Goal: Register for event/course

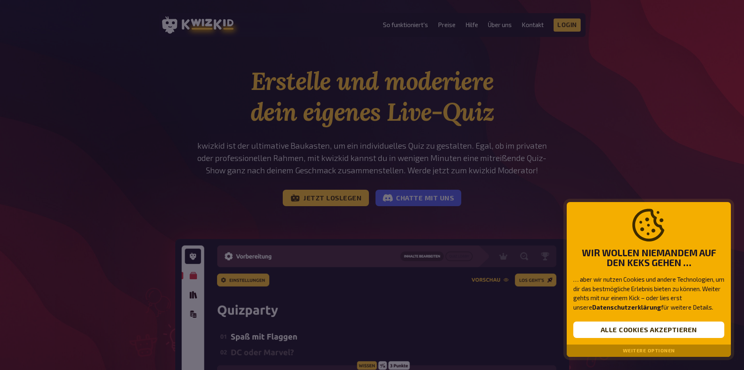
click at [612, 152] on div at bounding box center [372, 185] width 744 height 370
click at [646, 350] on button "Weitere Optionen" at bounding box center [649, 351] width 52 height 6
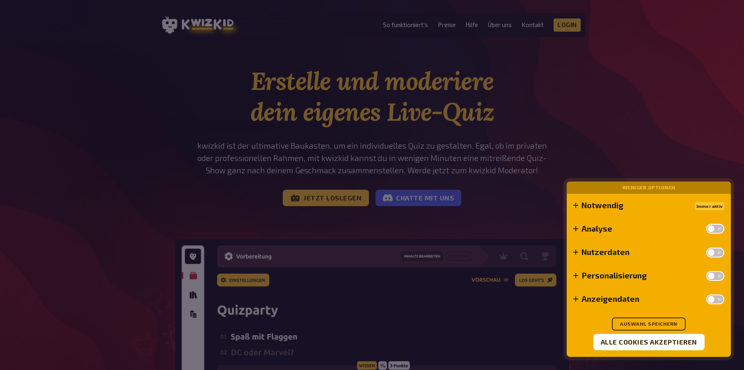
click at [661, 314] on div "Notwendig Immer aktiv Manche Cookies sind notwendig, um die Kernfunktionalitäte…" at bounding box center [649, 275] width 164 height 163
click at [659, 322] on button "Auswahl speichern" at bounding box center [649, 323] width 74 height 13
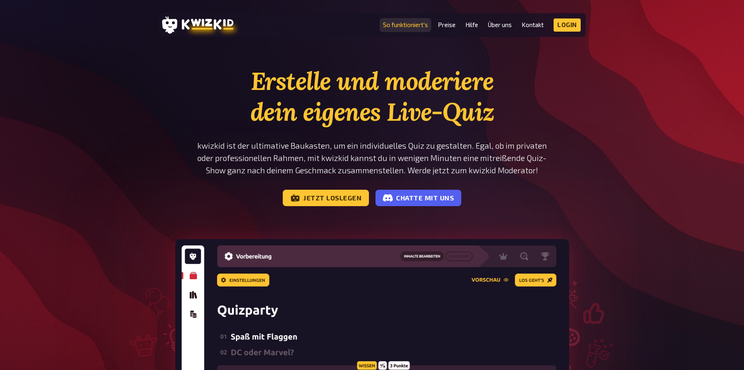
click at [411, 26] on link "So funktioniert's" at bounding box center [405, 24] width 45 height 7
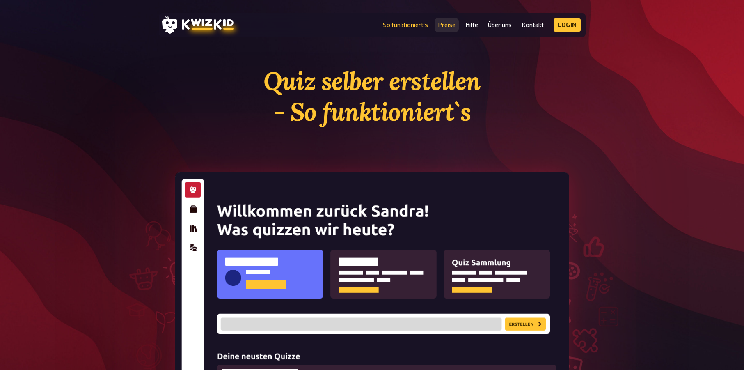
click at [448, 24] on link "Preise" at bounding box center [447, 24] width 18 height 7
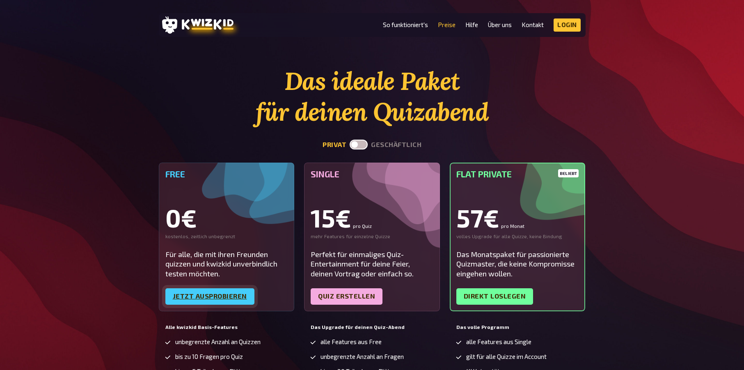
click at [220, 301] on link "Jetzt ausprobieren" at bounding box center [209, 296] width 89 height 16
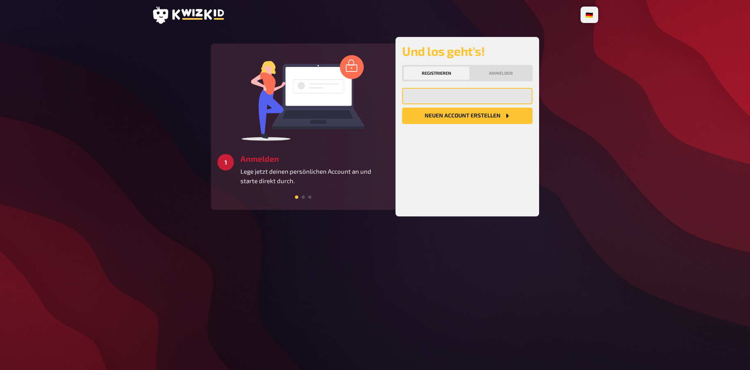
click at [428, 98] on input "email" at bounding box center [467, 96] width 130 height 16
type input "[PERSON_NAME][EMAIL_ADDRESS][DOMAIN_NAME]"
click at [458, 118] on button "Neuen Account Erstellen" at bounding box center [467, 116] width 130 height 16
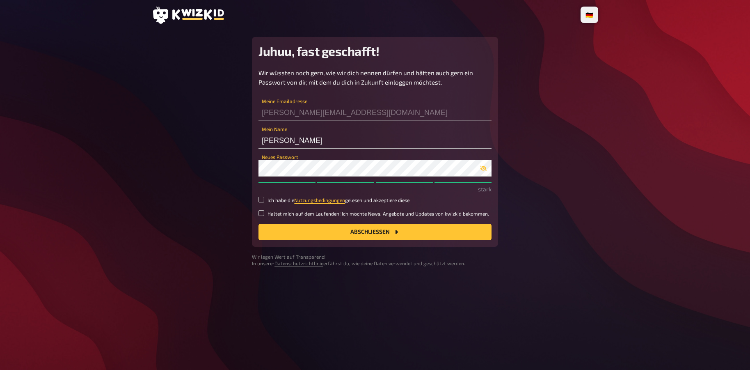
click at [262, 203] on label "Ich habe die Nutzungsbedingungen gelesen und akzeptiere diese." at bounding box center [375, 200] width 233 height 7
click at [262, 202] on input "Ich habe die Nutzungsbedingungen gelesen und akzeptiere diese." at bounding box center [262, 200] width 6 height 6
checkbox input "true"
click at [338, 232] on button "Abschließen" at bounding box center [375, 232] width 233 height 16
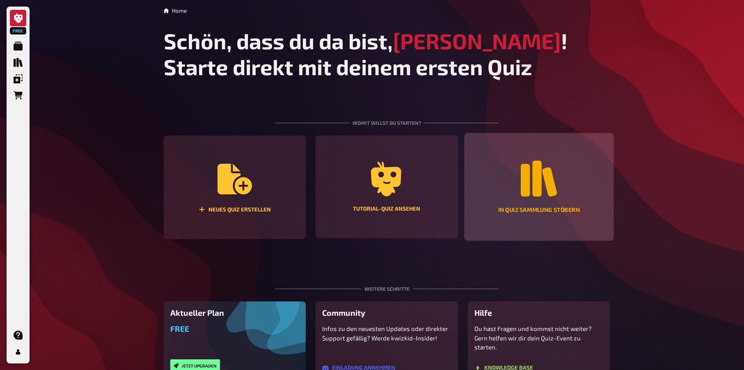
click at [539, 183] on icon "In Quiz Sammlung stöbern" at bounding box center [539, 178] width 36 height 36
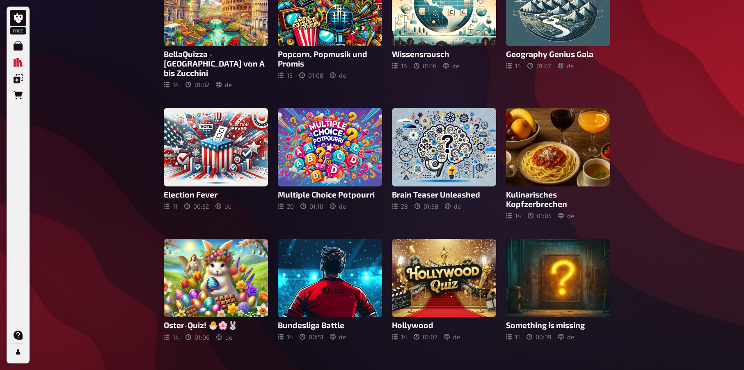
scroll to position [229, 0]
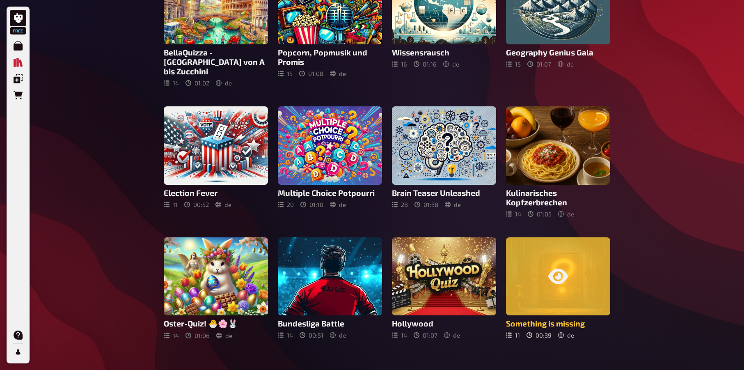
click at [568, 266] on icon at bounding box center [558, 276] width 20 height 20
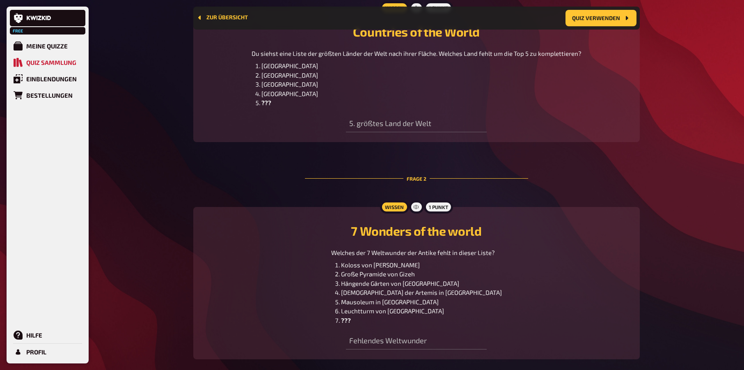
scroll to position [399, 0]
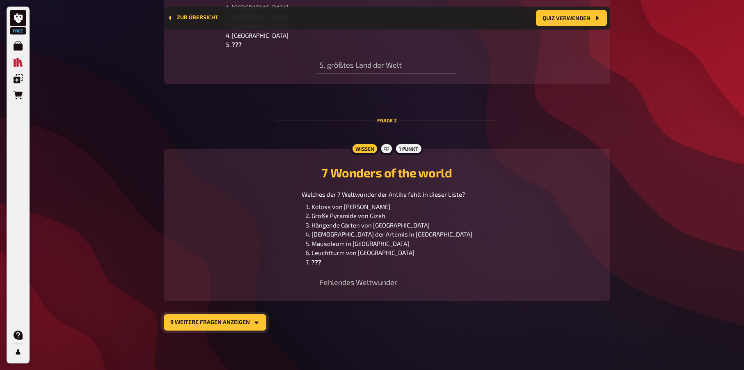
click at [234, 320] on button "9 weitere Fragen anzeigen" at bounding box center [215, 322] width 103 height 16
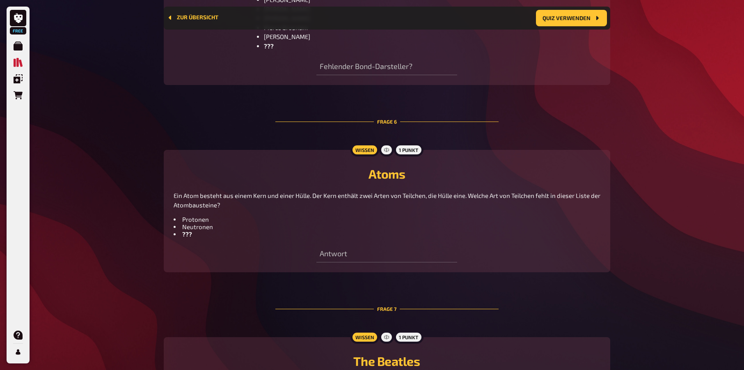
scroll to position [1306, 0]
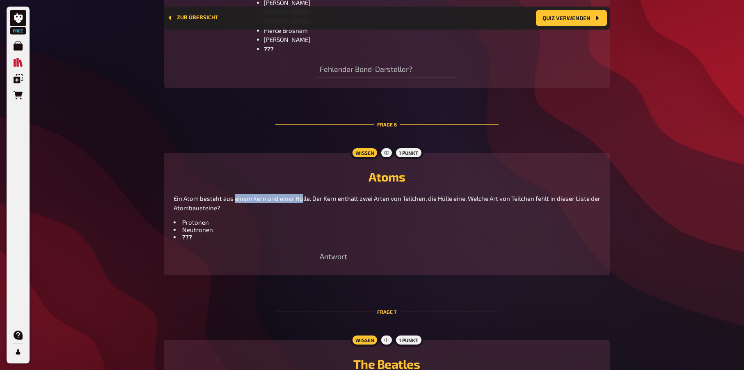
drag, startPoint x: 235, startPoint y: 197, endPoint x: 300, endPoint y: 201, distance: 65.4
click at [300, 201] on span "Ein Atom besteht aus einem Kern und einer Hülle. Der Kern enthält zwei Arten vo…" at bounding box center [388, 203] width 428 height 17
drag, startPoint x: 300, startPoint y: 201, endPoint x: 343, endPoint y: 213, distance: 44.7
click at [343, 213] on div "Ein Atom besteht aus einem Kern und einer Hülle. Der Kern enthält zwei Arten vo…" at bounding box center [387, 217] width 427 height 47
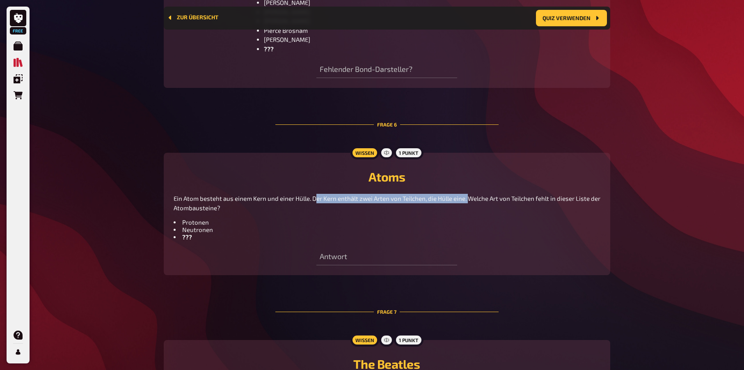
drag, startPoint x: 314, startPoint y: 199, endPoint x: 467, endPoint y: 202, distance: 153.9
click at [467, 202] on p "Ein Atom besteht aus einem Kern und einer Hülle. Der Kern enthält zwei Arten vo…" at bounding box center [387, 203] width 427 height 18
drag, startPoint x: 467, startPoint y: 202, endPoint x: 488, endPoint y: 214, distance: 24.1
click at [488, 214] on div "Ein Atom besteht aus einem Kern und einer Hülle. Der Kern enthält zwei Arten vo…" at bounding box center [387, 217] width 427 height 47
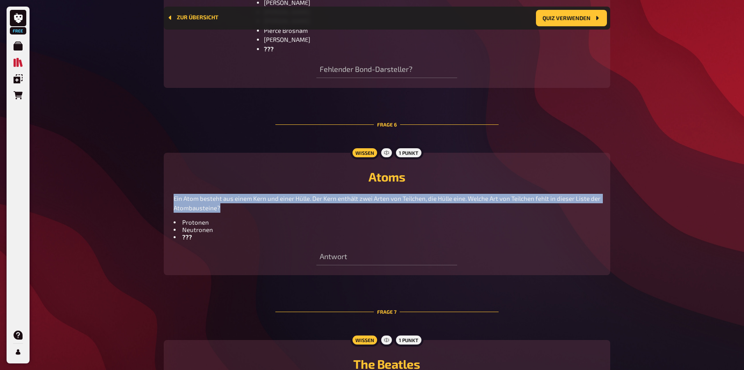
drag, startPoint x: 231, startPoint y: 206, endPoint x: 162, endPoint y: 192, distance: 69.9
click at [162, 192] on div "Home Quiz Sammlung Zur Übersicht Quiz verwenden Something is missing Entdecke d…" at bounding box center [387, 94] width 460 height 2801
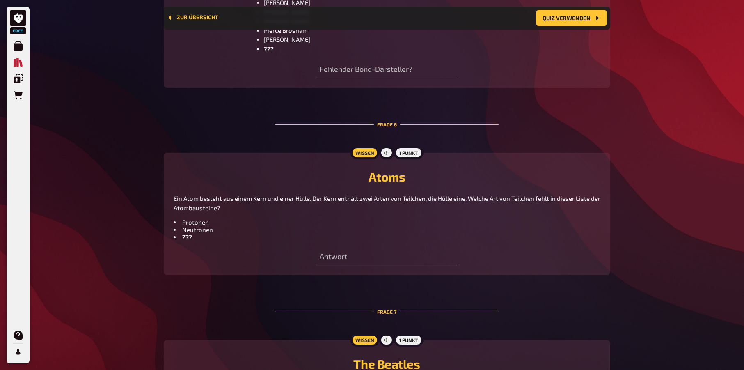
drag, startPoint x: 162, startPoint y: 192, endPoint x: 234, endPoint y: 231, distance: 81.7
click at [234, 231] on li "Neutronen" at bounding box center [387, 229] width 427 height 7
click at [581, 12] on button "Quiz verwenden" at bounding box center [571, 18] width 71 height 16
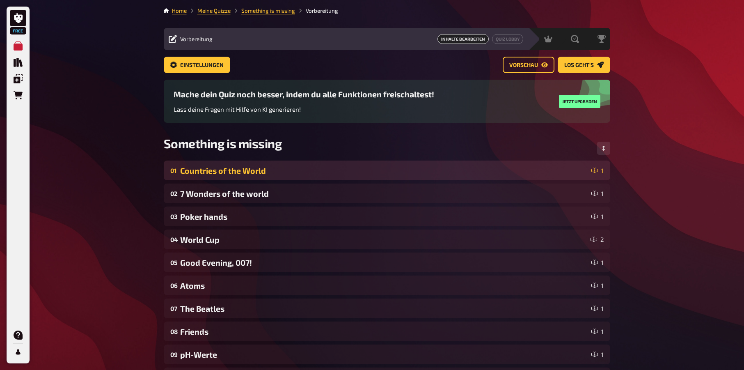
click at [377, 172] on div "Countries of the World" at bounding box center [384, 170] width 408 height 9
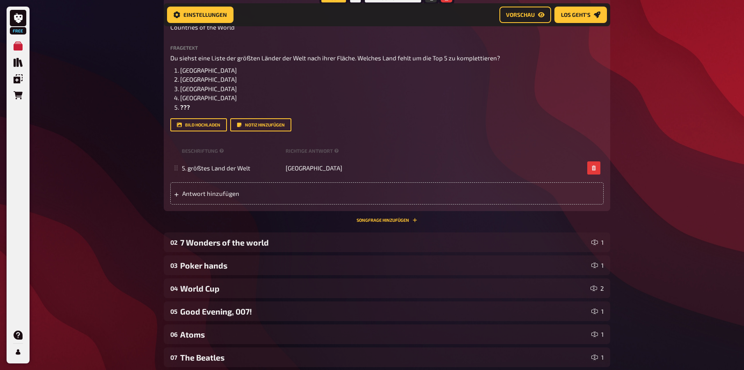
scroll to position [212, 0]
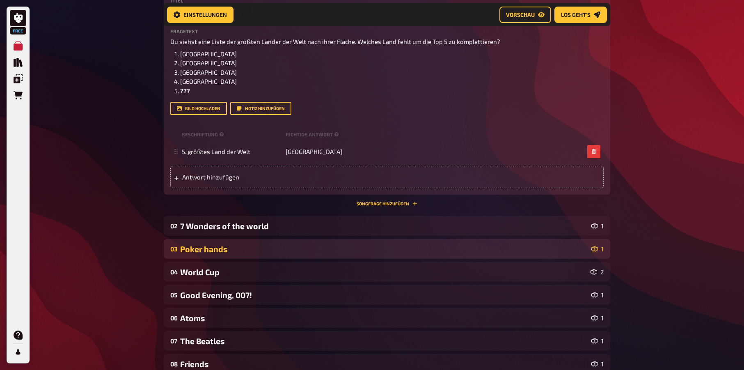
click at [245, 248] on div "Poker hands" at bounding box center [384, 248] width 408 height 9
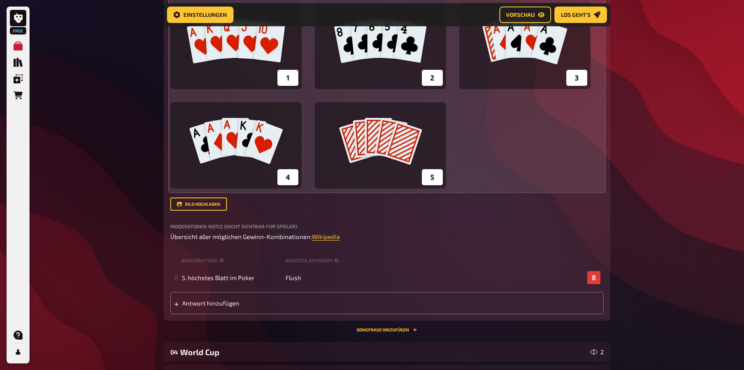
scroll to position [622, 0]
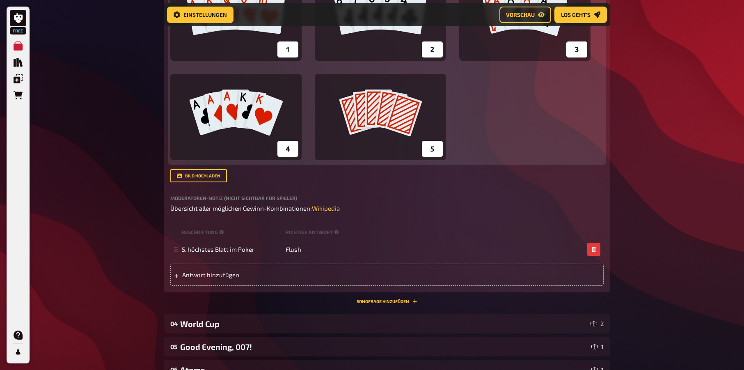
click at [403, 131] on img at bounding box center [380, 67] width 420 height 185
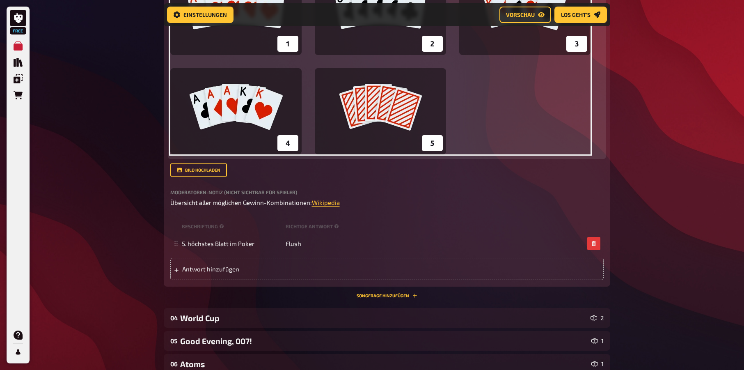
scroll to position [691, 0]
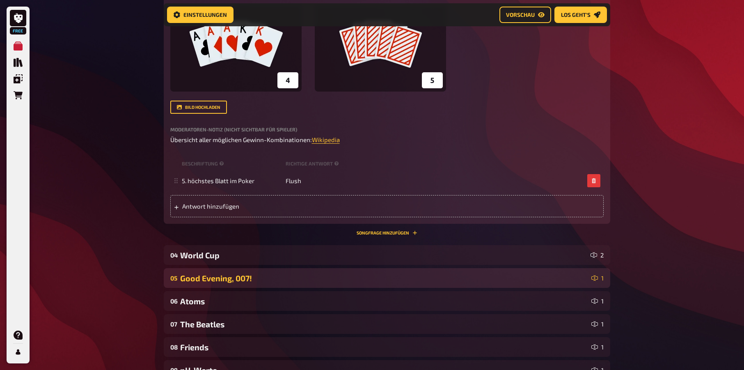
click at [401, 276] on div "Good Evening, 007!" at bounding box center [384, 277] width 408 height 9
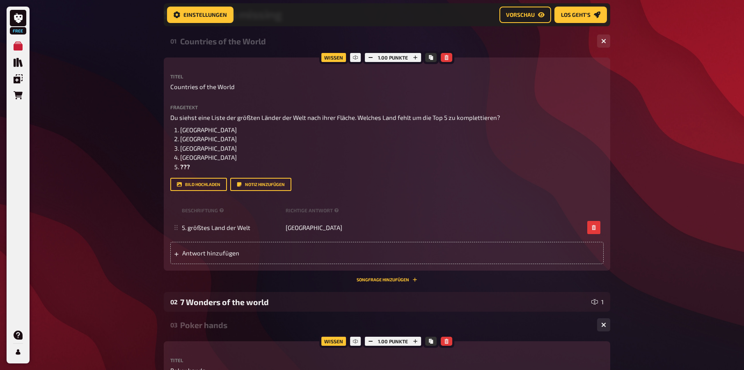
scroll to position [75, 0]
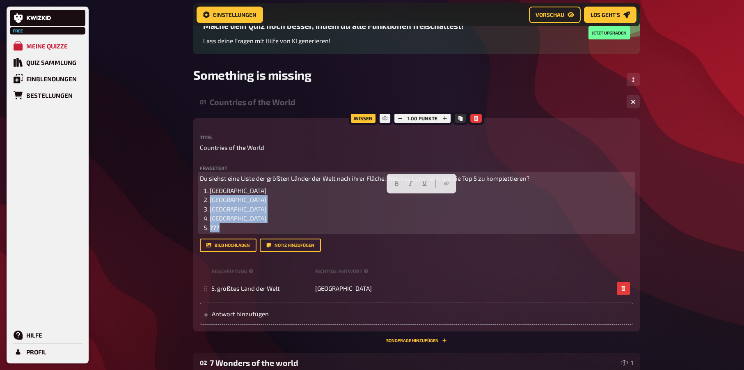
drag, startPoint x: 231, startPoint y: 227, endPoint x: 199, endPoint y: 196, distance: 44.7
click at [199, 196] on div "Wissen 1.00 Punkte Titel Countries of the World Fragetext Du siehst eine Liste …" at bounding box center [416, 224] width 446 height 213
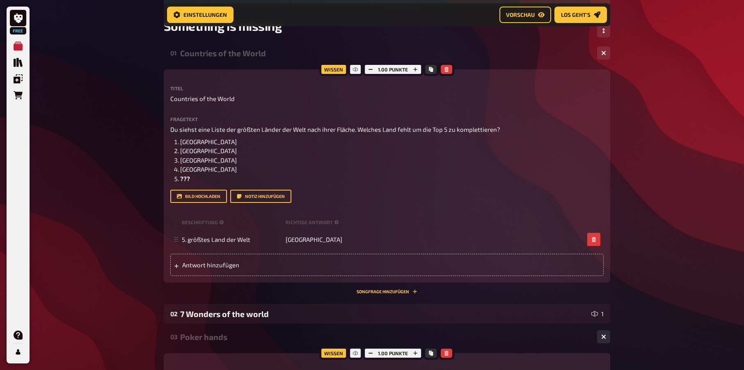
scroll to position [143, 0]
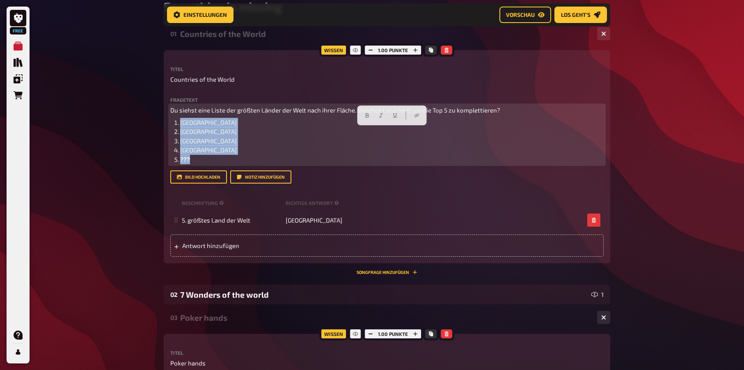
drag, startPoint x: 185, startPoint y: 157, endPoint x: 174, endPoint y: 121, distance: 37.5
click at [174, 122] on ol "Russland Kanada USA China ???" at bounding box center [386, 141] width 433 height 46
click at [367, 124] on li "Russland" at bounding box center [392, 122] width 424 height 9
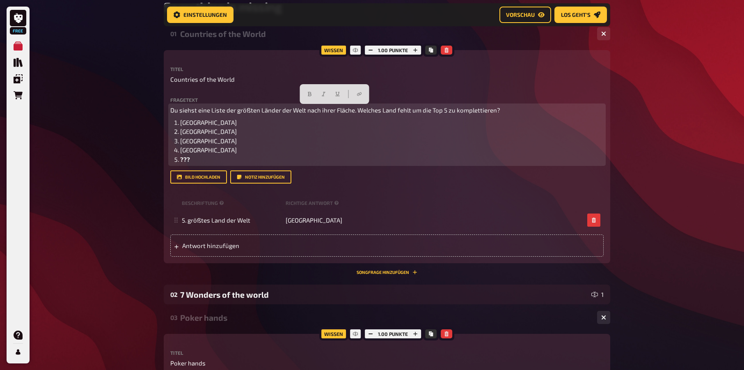
drag, startPoint x: 501, startPoint y: 112, endPoint x: 157, endPoint y: 108, distance: 343.9
copy span "Du siehst eine Liste der größten Länder der Welt nach ihrer Fläche. Welches Lan…"
drag, startPoint x: 212, startPoint y: 169, endPoint x: 208, endPoint y: 163, distance: 7.3
click at [212, 169] on div "Fragetext Du siehst eine Liste der größten Länder der Welt nach ihrer Fläche. W…" at bounding box center [386, 140] width 433 height 87
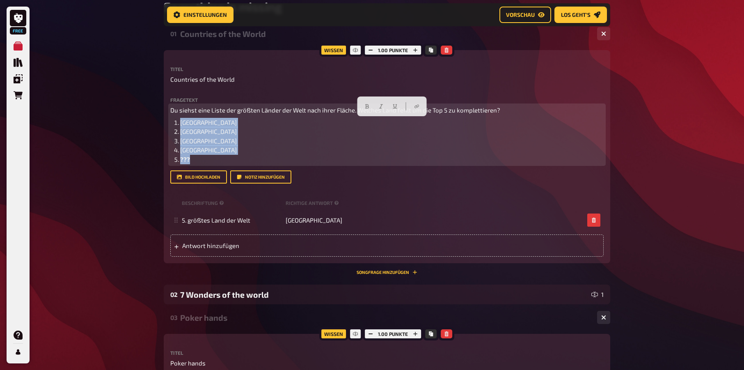
drag, startPoint x: 197, startPoint y: 163, endPoint x: 167, endPoint y: 123, distance: 49.9
click at [167, 123] on div "Wissen 1.00 Punkte Titel Countries of the World Fragetext Du siehst eine Liste …" at bounding box center [387, 156] width 446 height 213
copy ol "Russland Kanada USA China ???"
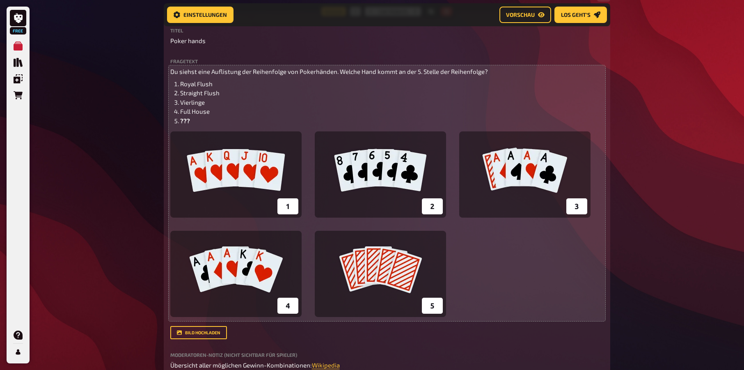
scroll to position [485, 0]
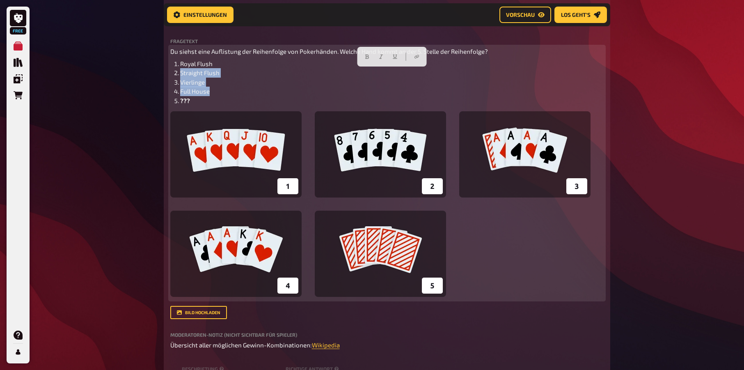
drag, startPoint x: 211, startPoint y: 94, endPoint x: 181, endPoint y: 69, distance: 39.4
click at [181, 69] on ol "Royal Flush Straight Flush Vierlinge Full House ???" at bounding box center [386, 82] width 433 height 46
click at [207, 90] on span "Full House" at bounding box center [195, 90] width 30 height 7
drag, startPoint x: 212, startPoint y: 90, endPoint x: 178, endPoint y: 66, distance: 42.4
click at [178, 66] on ol "Royal Flush Straight Flush Vierlinge Full House ???" at bounding box center [386, 82] width 433 height 46
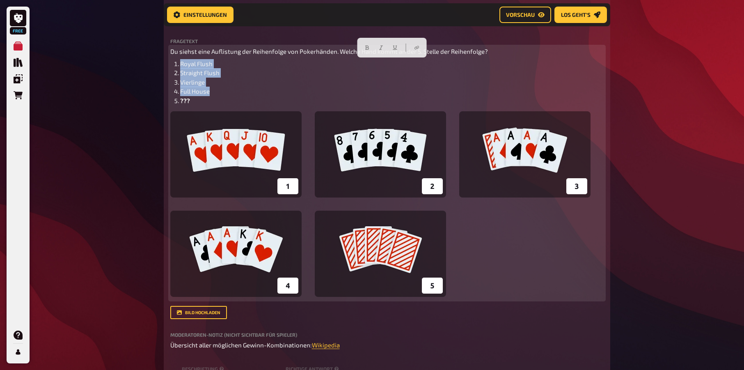
copy ol "Royal Flush Straight Flush Vierlinge Full House"
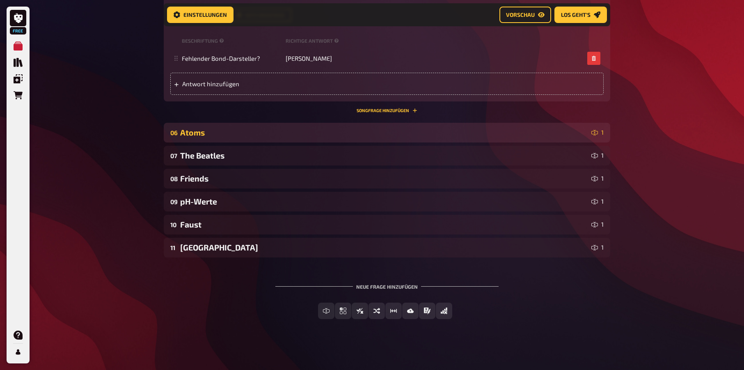
scroll to position [1108, 0]
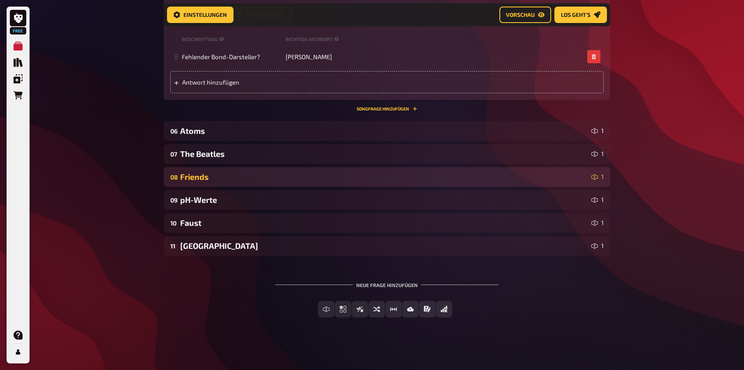
click at [204, 180] on div "Friends" at bounding box center [384, 176] width 408 height 9
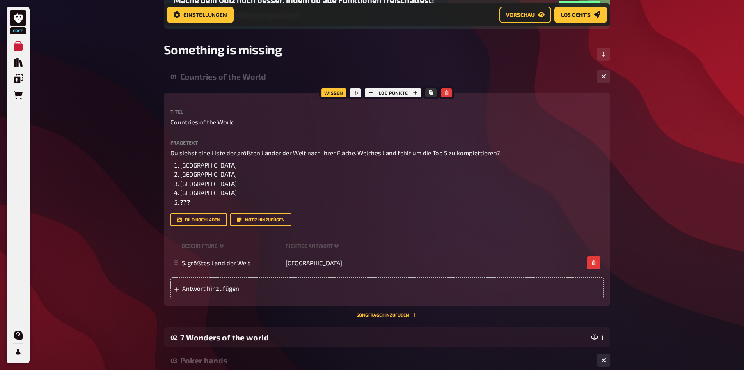
scroll to position [0, 0]
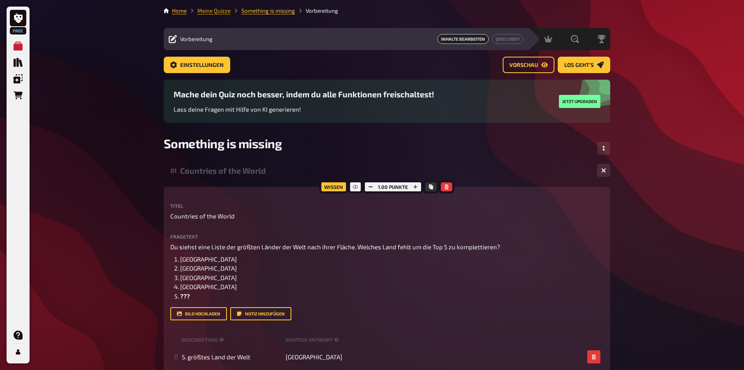
click at [219, 9] on link "Meine Quizze" at bounding box center [213, 10] width 33 height 7
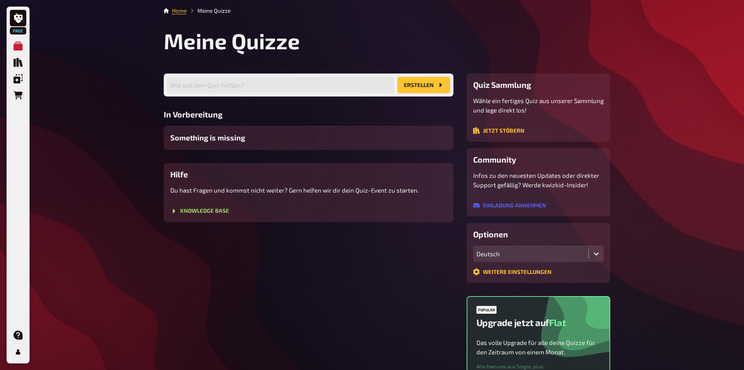
drag, startPoint x: 315, startPoint y: 138, endPoint x: 267, endPoint y: 263, distance: 134.4
click at [264, 275] on div "Wie soll dein Quiz heißen? Erstellen In Vorbereitung Something is missing Hilfe…" at bounding box center [309, 262] width 290 height 378
click at [172, 10] on link "Home" at bounding box center [179, 10] width 15 height 7
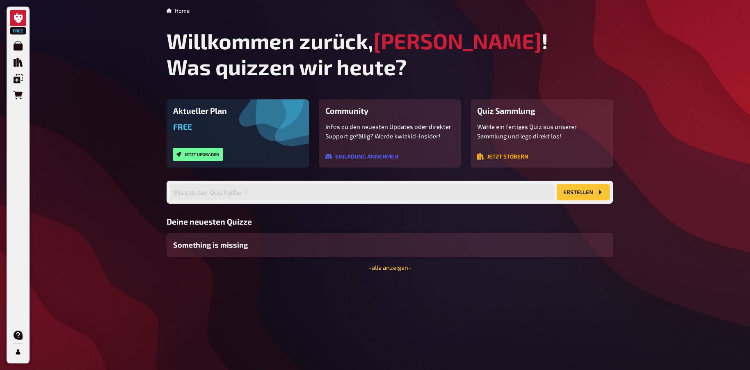
click at [509, 158] on button "Jetzt stöbern" at bounding box center [502, 156] width 51 height 7
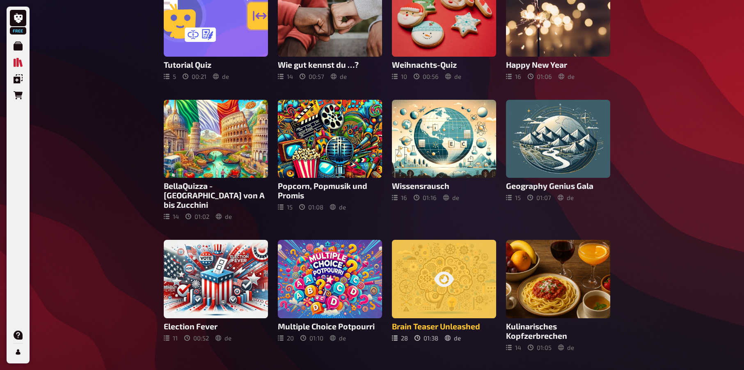
scroll to position [23, 0]
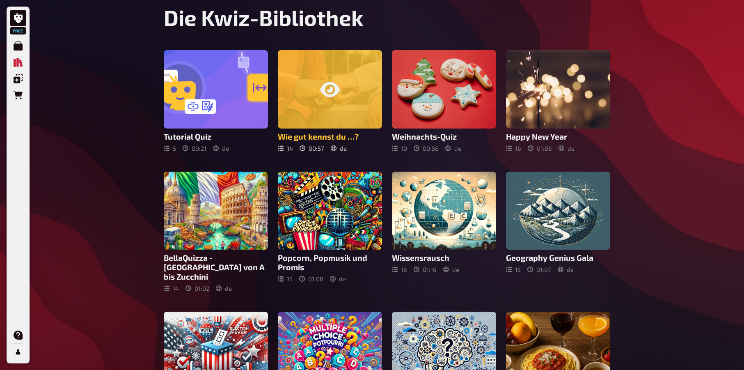
click at [343, 104] on div at bounding box center [330, 89] width 104 height 78
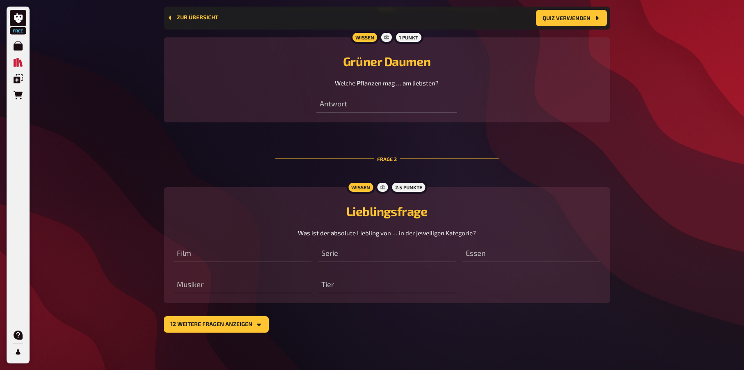
scroll to position [314, 0]
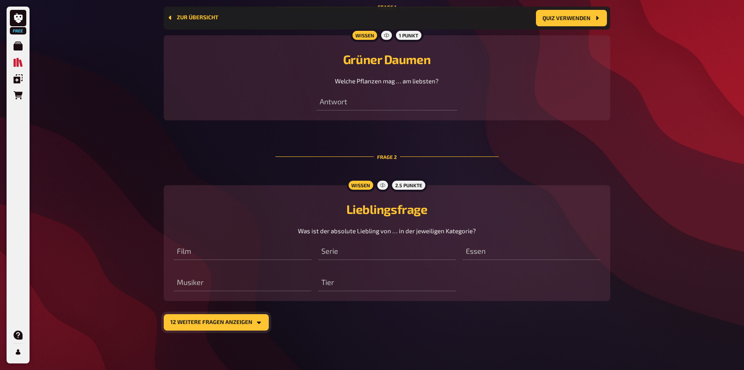
click at [256, 324] on icon "12 weitere Fragen anzeigen" at bounding box center [259, 322] width 7 height 7
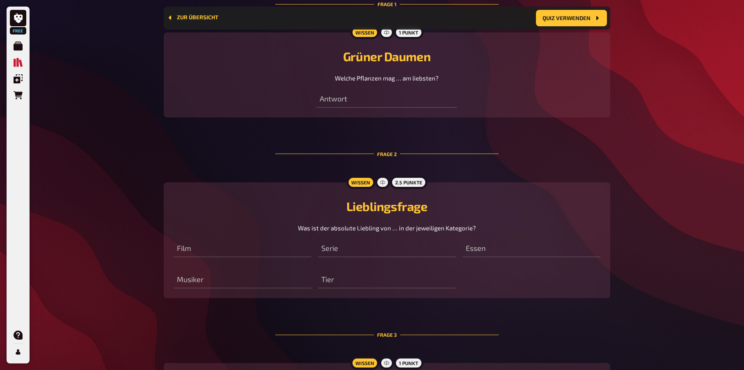
scroll to position [0, 0]
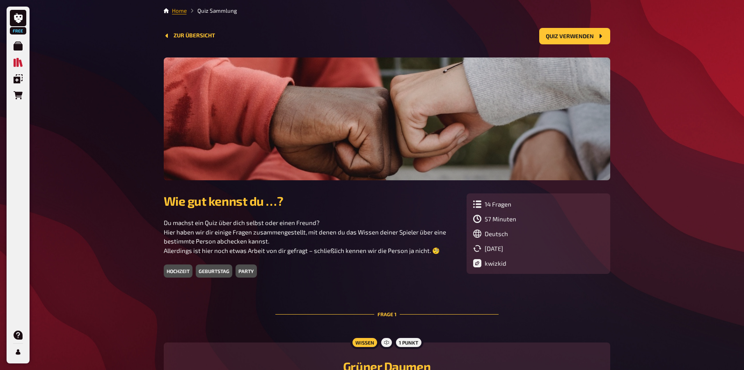
click at [181, 11] on link "Home" at bounding box center [179, 10] width 15 height 7
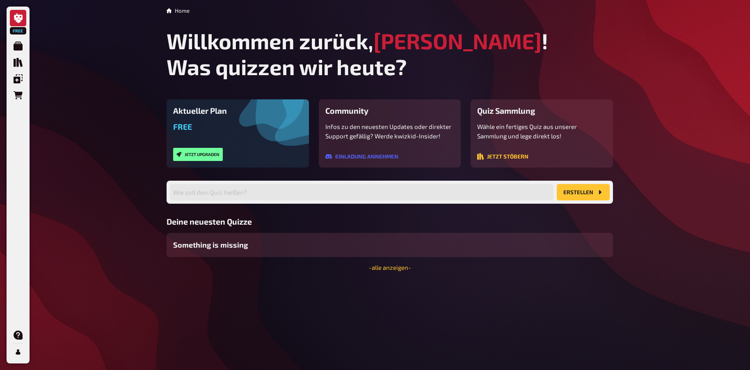
click at [490, 114] on h3 "Quiz Sammlung" at bounding box center [541, 110] width 129 height 9
click at [492, 157] on button "Jetzt stöbern" at bounding box center [502, 156] width 51 height 7
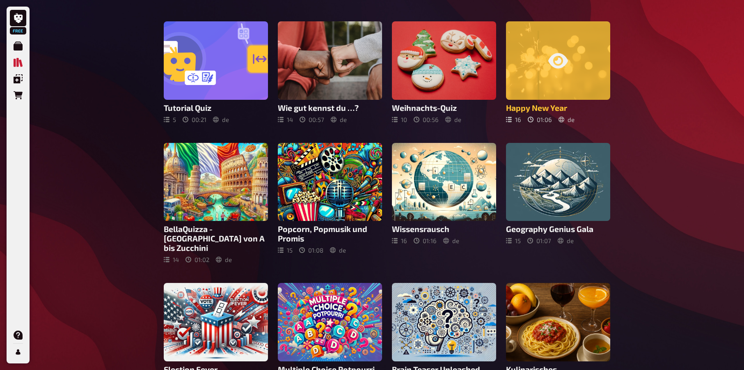
scroll to position [69, 0]
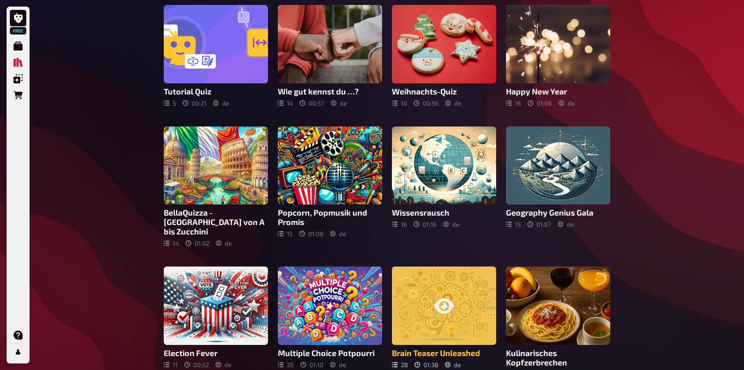
click at [430, 305] on div at bounding box center [444, 305] width 104 height 78
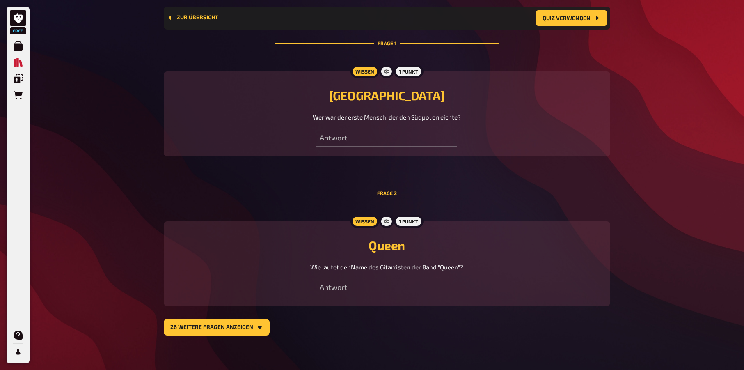
scroll to position [288, 0]
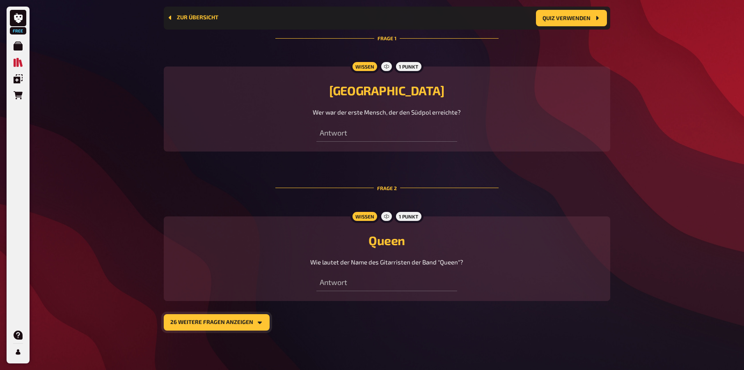
click at [261, 323] on button "26 weitere Fragen anzeigen" at bounding box center [217, 322] width 106 height 16
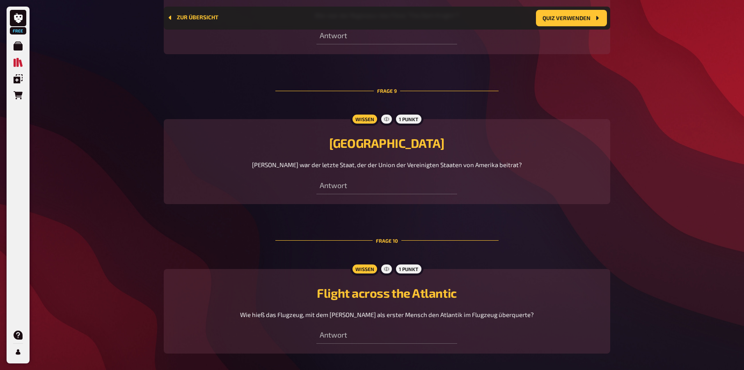
scroll to position [1314, 0]
